Goal: Task Accomplishment & Management: Manage account settings

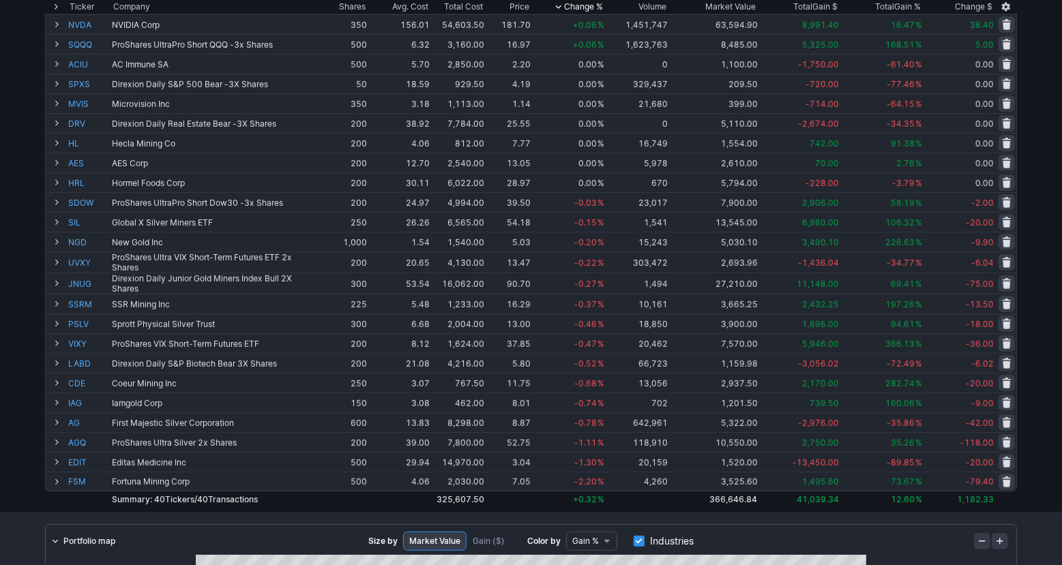
scroll to position [464, 0]
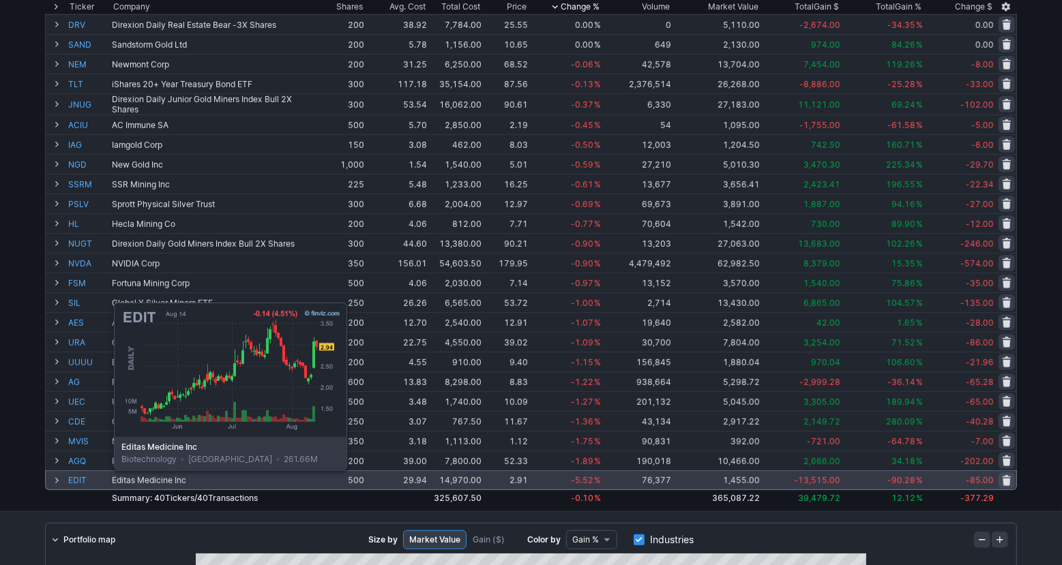
click at [80, 480] on link "EDIT" at bounding box center [88, 480] width 41 height 18
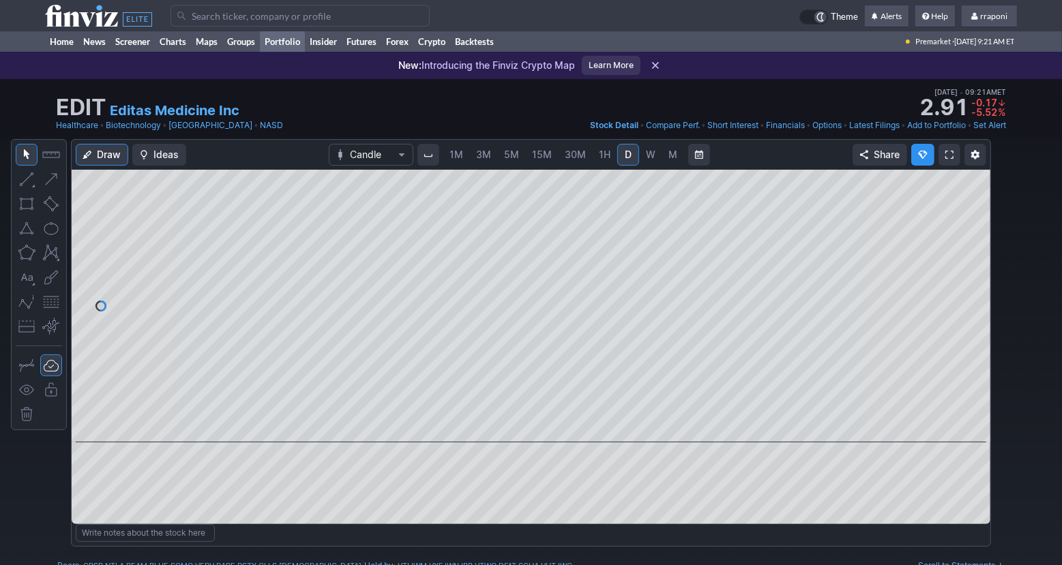
click at [293, 45] on link "Portfolio" at bounding box center [282, 41] width 45 height 20
